Goal: Task Accomplishment & Management: Manage account settings

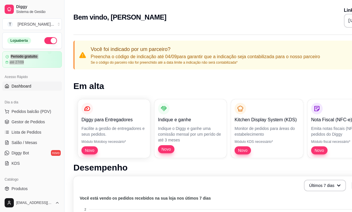
scroll to position [5, 0]
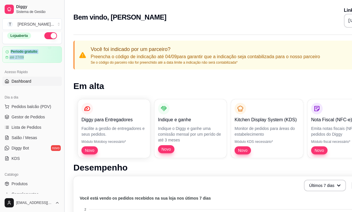
click at [63, 82] on button "Toggle Sidebar" at bounding box center [64, 106] width 5 height 212
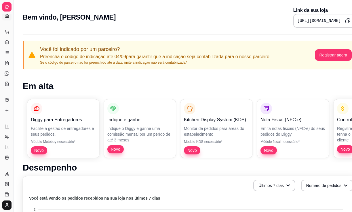
click at [14, 65] on button "Toggle Sidebar" at bounding box center [13, 106] width 5 height 212
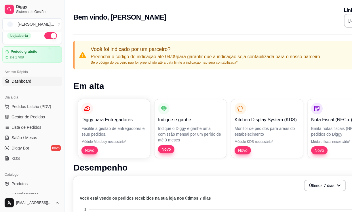
click at [95, 11] on div "Bem vindo, [PERSON_NAME] Link da sua loja [URL][DOMAIN_NAME]" at bounding box center [240, 17] width 334 height 21
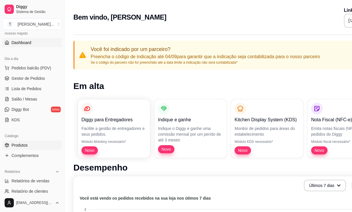
scroll to position [44, 0]
click at [32, 146] on link "Produtos" at bounding box center [32, 144] width 60 height 9
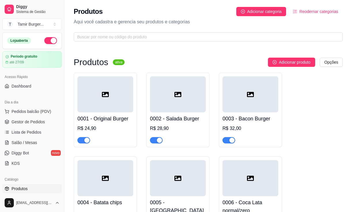
click at [35, 41] on div "Loja aberta" at bounding box center [32, 40] width 50 height 7
click at [28, 57] on article "Período gratuito" at bounding box center [23, 56] width 27 height 4
click at [19, 87] on span "Dashboard" at bounding box center [22, 86] width 20 height 6
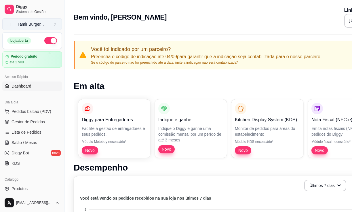
click at [57, 23] on button "T Tamir Burger ..." at bounding box center [32, 24] width 60 height 12
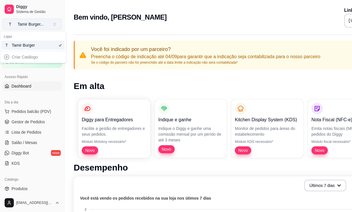
click at [57, 23] on button "T Tamir Burger ..." at bounding box center [32, 24] width 60 height 12
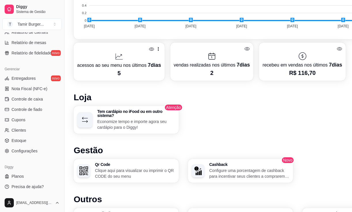
scroll to position [202, 0]
click at [25, 153] on span "Configurações" at bounding box center [25, 151] width 26 height 6
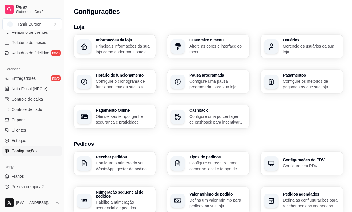
click at [128, 47] on p "Principais informações da sua loja como endereço, nome e mais" at bounding box center [124, 49] width 56 height 12
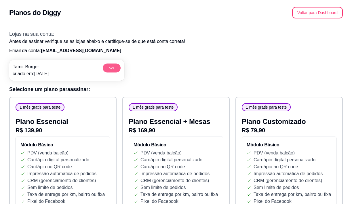
click at [119, 65] on button "Ver" at bounding box center [112, 67] width 18 height 9
